Goal: Answer question/provide support

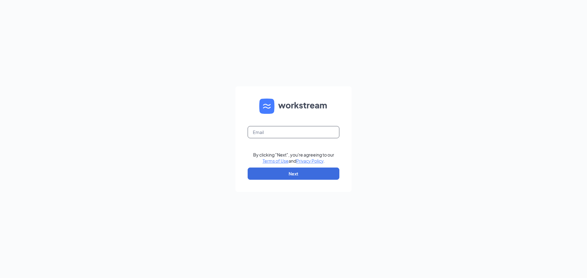
click at [278, 136] on input "text" at bounding box center [294, 132] width 92 height 12
type input "sk1514@smoothieking.com"
click at [283, 174] on button "Next" at bounding box center [294, 174] width 92 height 12
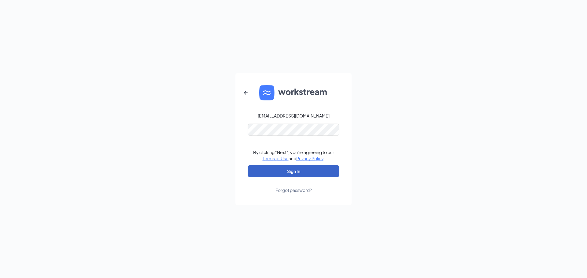
click at [299, 172] on button "Sign In" at bounding box center [294, 171] width 92 height 12
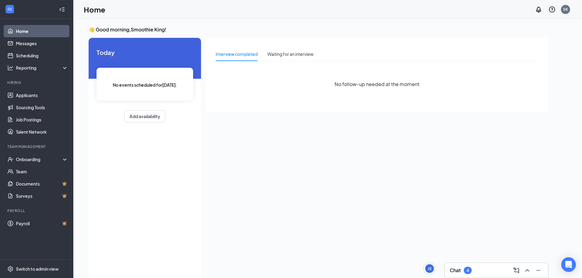
drag, startPoint x: 467, startPoint y: 277, endPoint x: 468, endPoint y: 274, distance: 3.2
click at [467, 276] on div "Chat 4" at bounding box center [496, 270] width 103 height 15
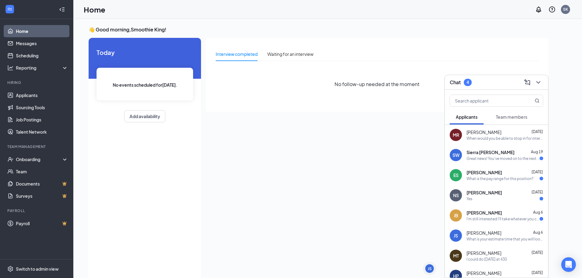
click at [501, 159] on div "Great news! You've moved on to the next stage of the application. We have a few…" at bounding box center [503, 158] width 73 height 5
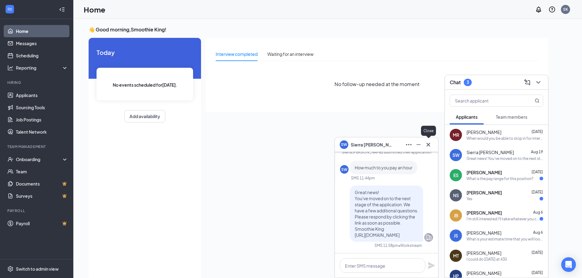
click at [432, 144] on button at bounding box center [429, 145] width 10 height 10
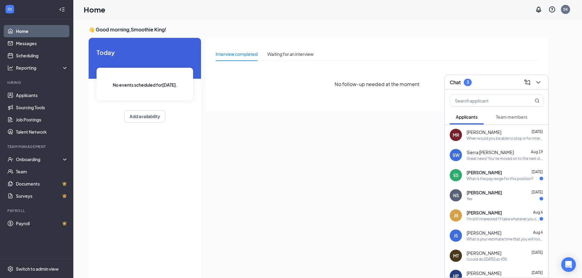
click at [489, 173] on div "[PERSON_NAME] [DATE]" at bounding box center [505, 173] width 77 height 6
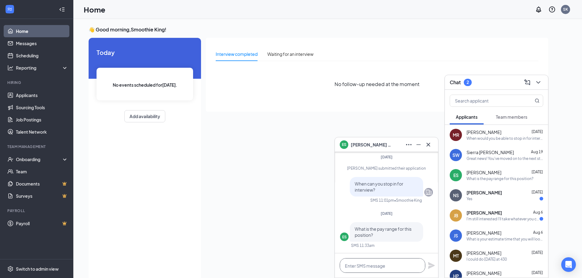
click at [388, 263] on textarea at bounding box center [383, 266] width 86 height 15
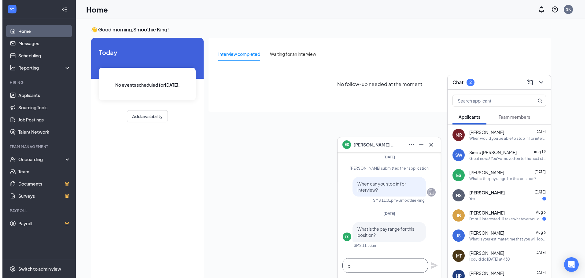
scroll to position [0, 0]
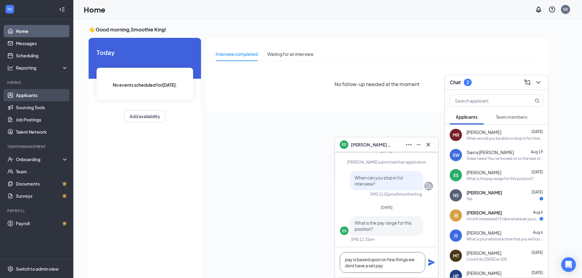
type textarea "pay is based upon on few things we dont have a set pay"
click at [29, 94] on link "Applicants" at bounding box center [42, 95] width 52 height 12
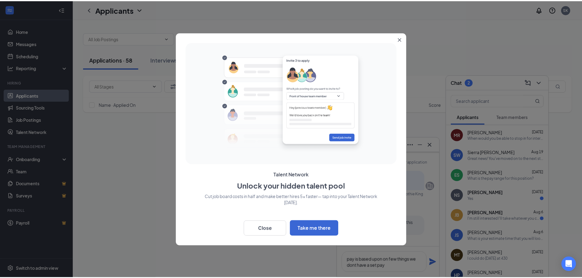
scroll to position [0, 0]
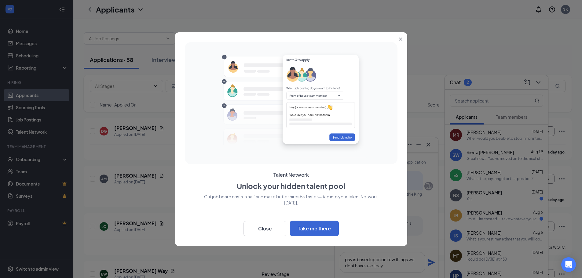
click at [402, 38] on icon "Close" at bounding box center [401, 39] width 4 height 4
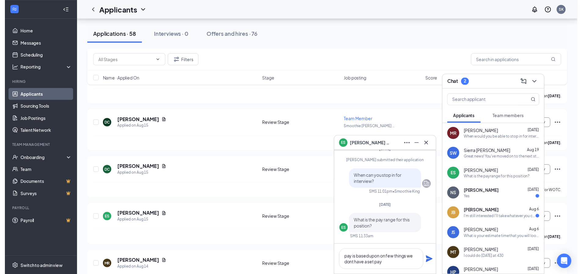
scroll to position [978, 0]
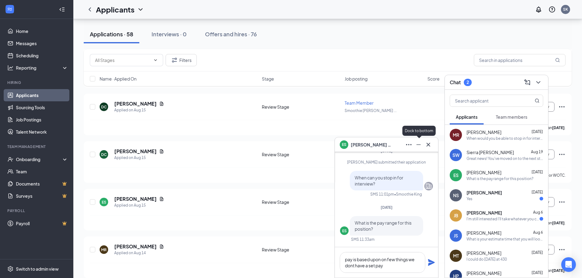
click at [419, 144] on icon "Minimize" at bounding box center [418, 144] width 7 height 7
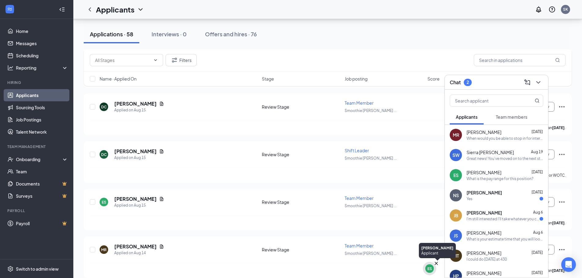
click at [430, 270] on div "ES" at bounding box center [430, 269] width 5 height 5
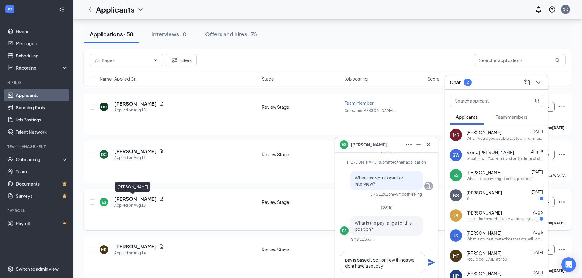
click at [129, 199] on h5 "[PERSON_NAME]" at bounding box center [135, 199] width 42 height 7
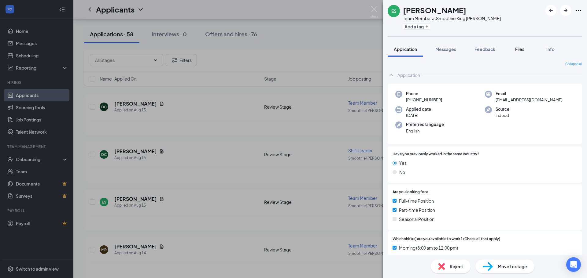
click at [522, 50] on span "Files" at bounding box center [519, 49] width 9 height 6
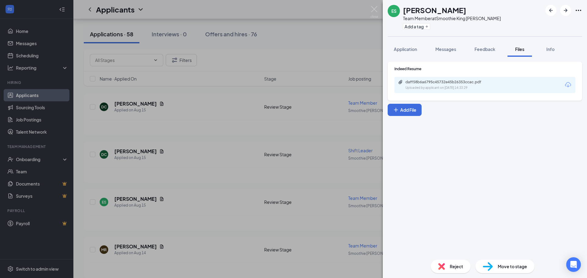
click at [489, 82] on div "daff58b6a6795c45732e45b26353ccac.pdf" at bounding box center [448, 82] width 86 height 5
click at [377, 8] on img at bounding box center [374, 12] width 8 height 12
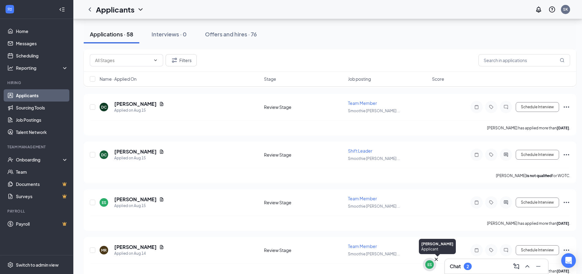
click at [432, 265] on div "ES" at bounding box center [429, 264] width 9 height 9
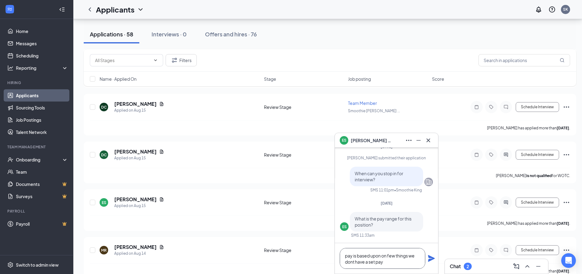
click at [397, 262] on textarea "pay is based upon on few things we dont have a set pay" at bounding box center [383, 258] width 86 height 21
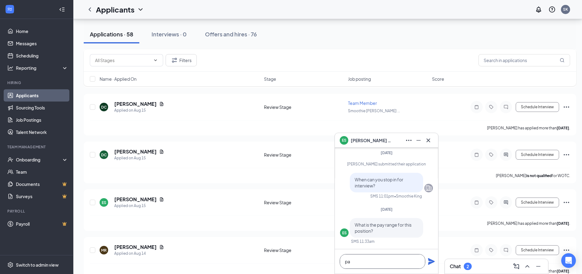
type textarea "p"
type textarea "I"
type textarea "i"
type textarea "its between 12-16"
click at [431, 260] on icon "Plane" at bounding box center [431, 261] width 7 height 7
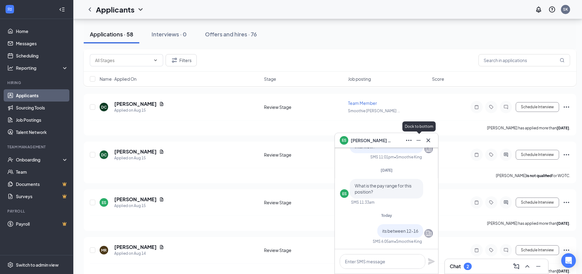
click at [420, 139] on icon "Minimize" at bounding box center [418, 140] width 7 height 7
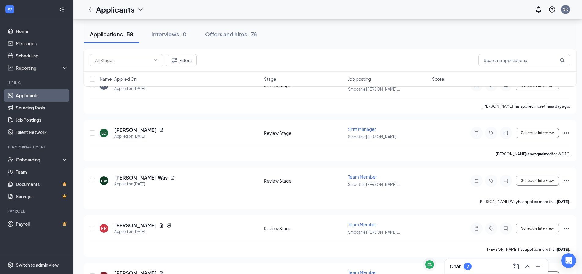
scroll to position [92, 0]
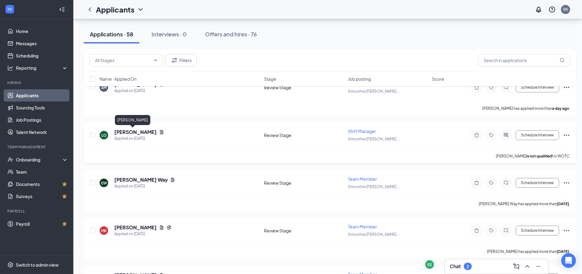
click at [130, 134] on h5 "[PERSON_NAME]" at bounding box center [135, 132] width 42 height 7
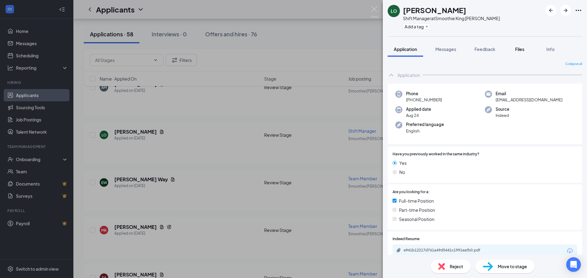
click at [518, 47] on span "Files" at bounding box center [519, 49] width 9 height 6
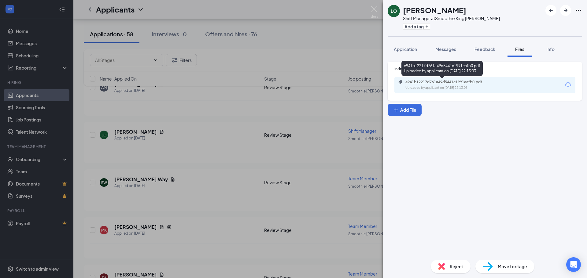
click at [495, 83] on div "e941b12217d761a49d5441c1991eafb0.pdf" at bounding box center [447, 82] width 99 height 5
click at [372, 6] on img at bounding box center [374, 12] width 8 height 12
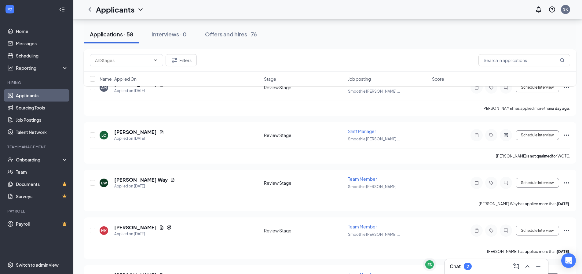
click at [459, 265] on h3 "Chat" at bounding box center [455, 266] width 11 height 7
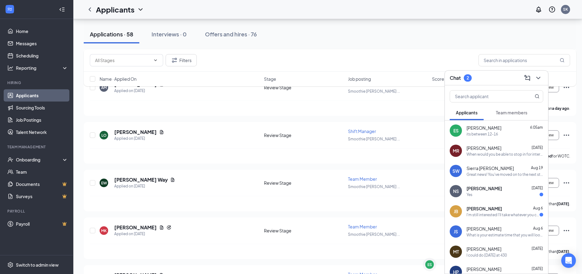
click at [491, 192] on div "Yes" at bounding box center [505, 194] width 77 height 5
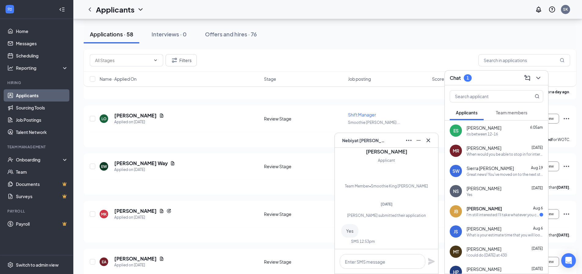
scroll to position [92, 0]
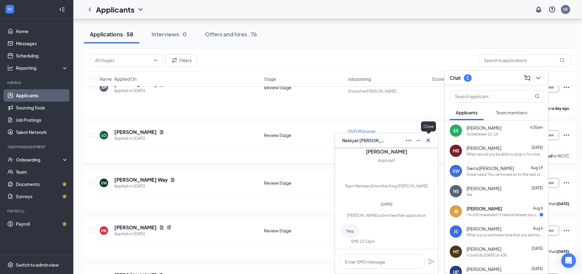
drag, startPoint x: 428, startPoint y: 141, endPoint x: 432, endPoint y: 146, distance: 6.6
click at [428, 140] on icon "Cross" at bounding box center [429, 140] width 4 height 4
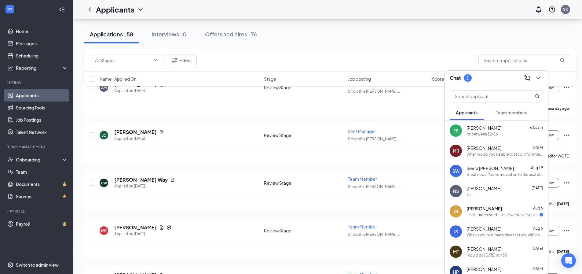
click at [497, 210] on span "[PERSON_NAME]" at bounding box center [484, 208] width 35 height 6
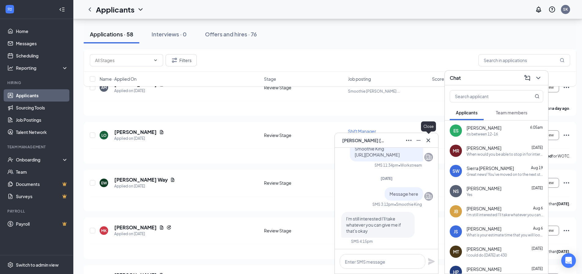
click at [432, 140] on icon "Cross" at bounding box center [428, 140] width 7 height 7
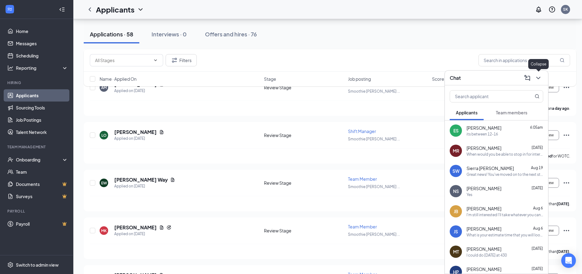
click at [540, 78] on icon "ChevronDown" at bounding box center [538, 77] width 7 height 7
